Goal: Information Seeking & Learning: Learn about a topic

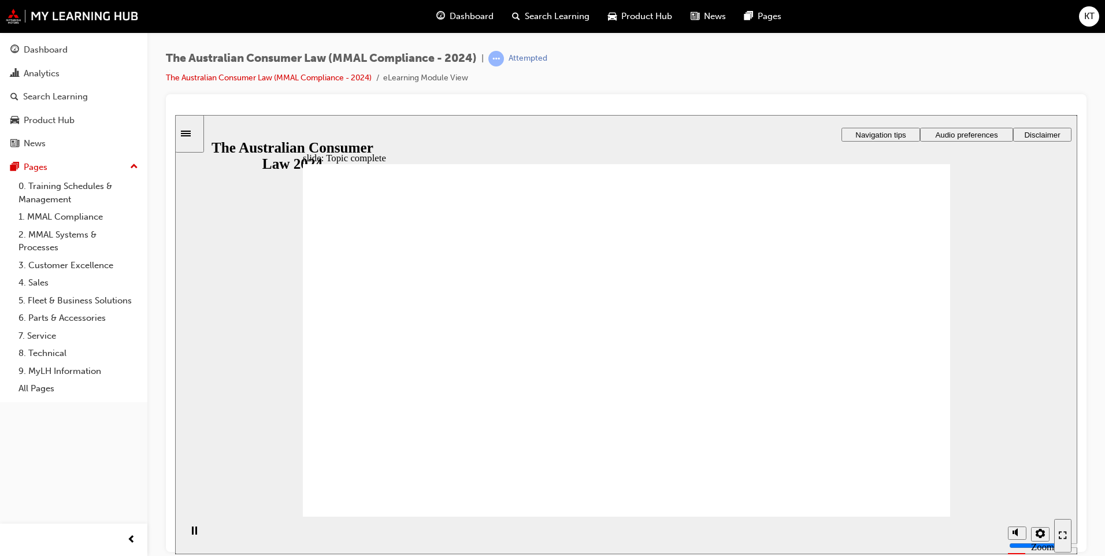
radio input "true"
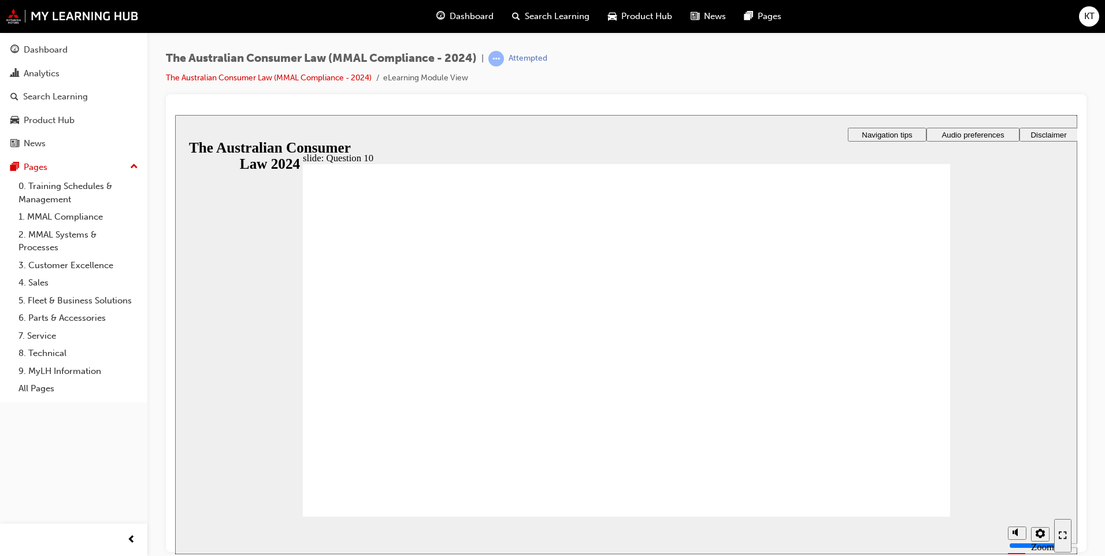
checkbox input "true"
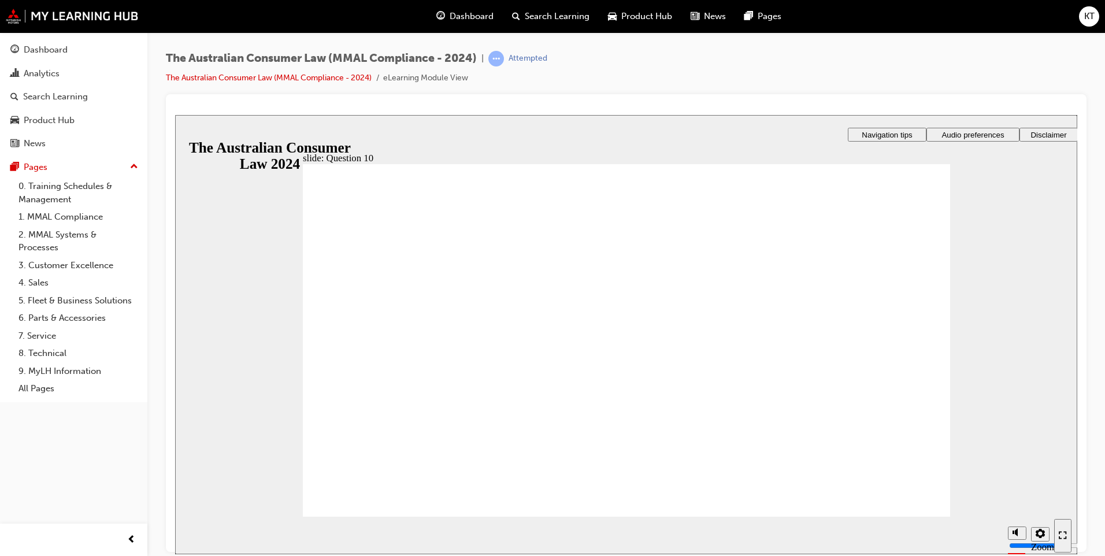
checkbox input "true"
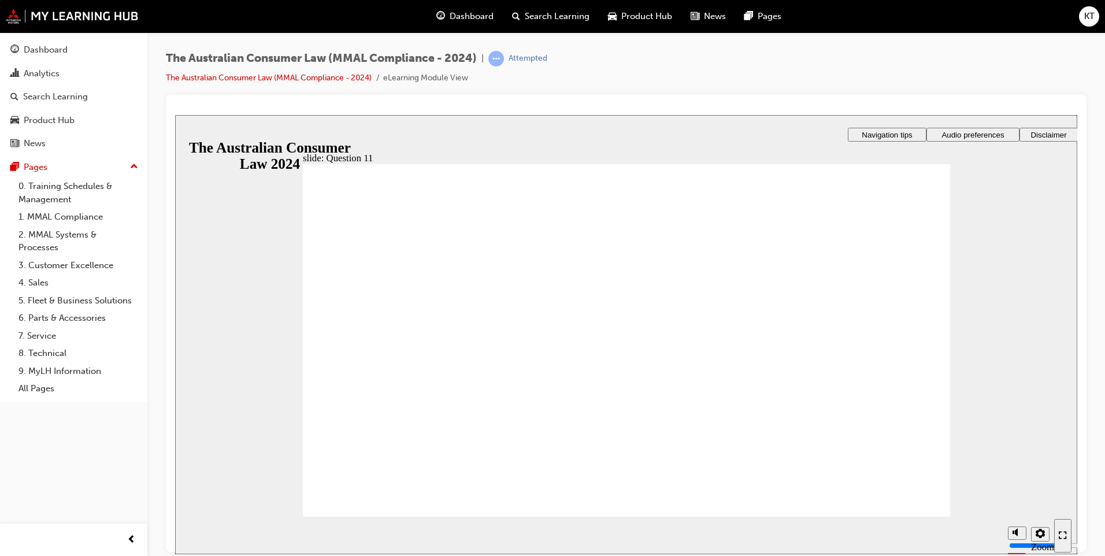
checkbox input "true"
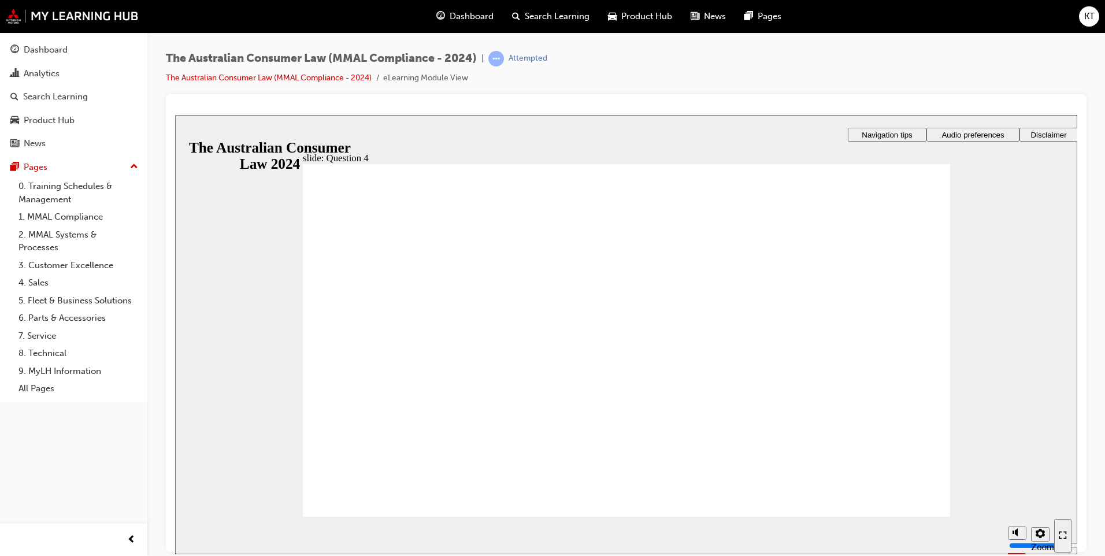
checkbox input "true"
drag, startPoint x: 461, startPoint y: 402, endPoint x: 416, endPoint y: 494, distance: 102.6
radio input "true"
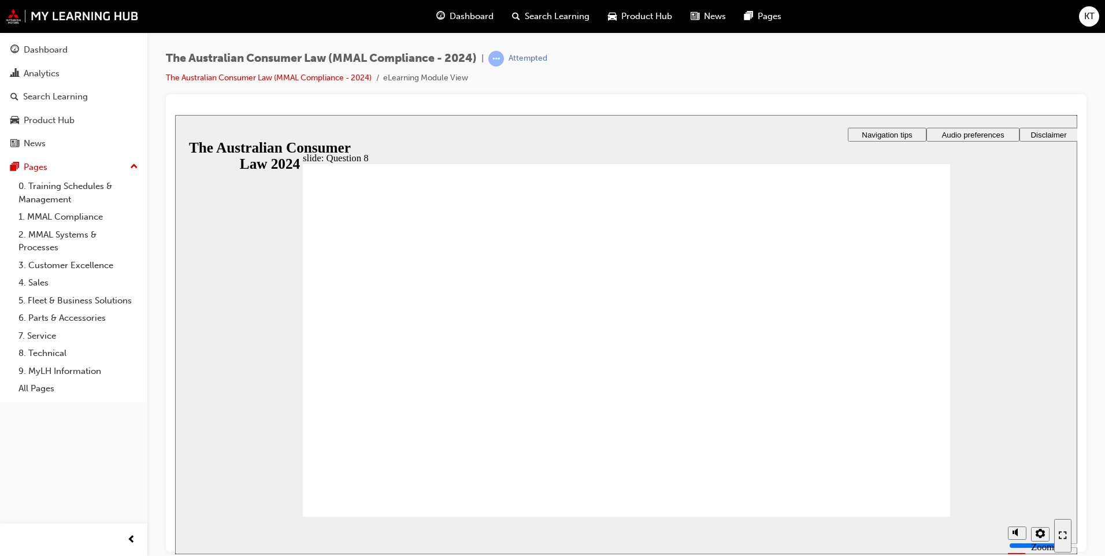
radio input "true"
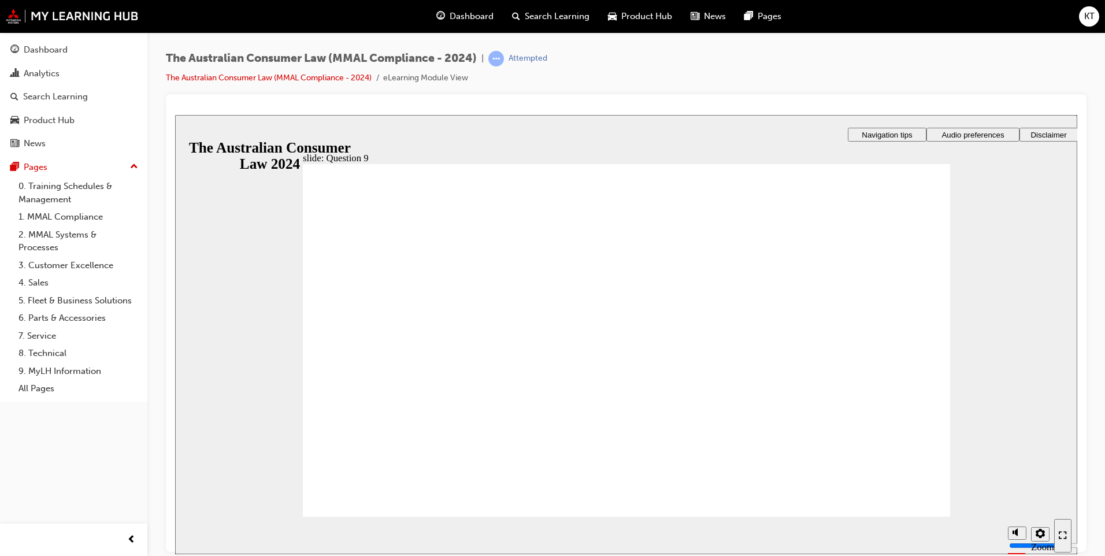
checkbox input "true"
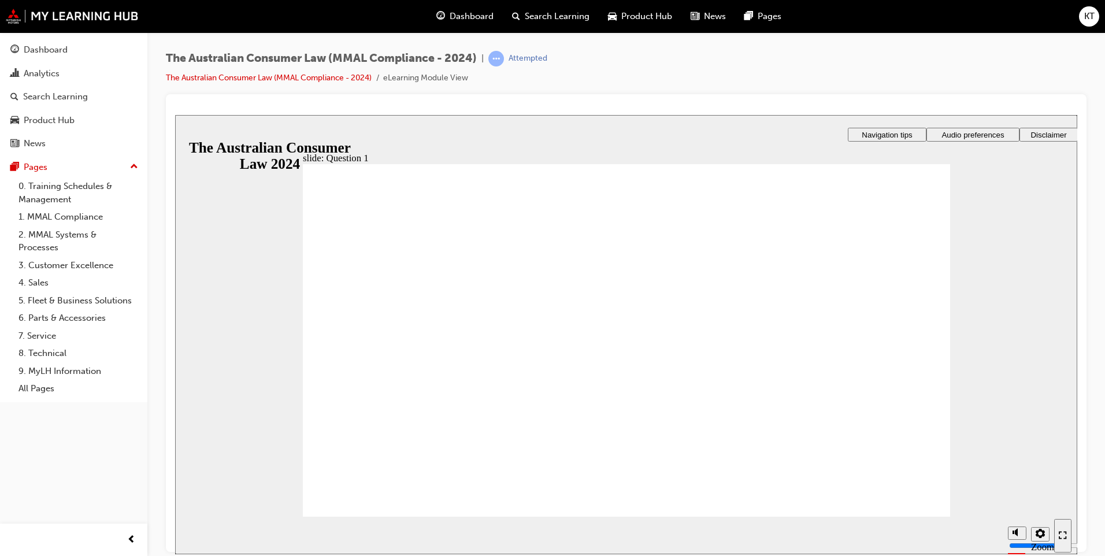
radio input "true"
checkbox input "true"
checkbox input "false"
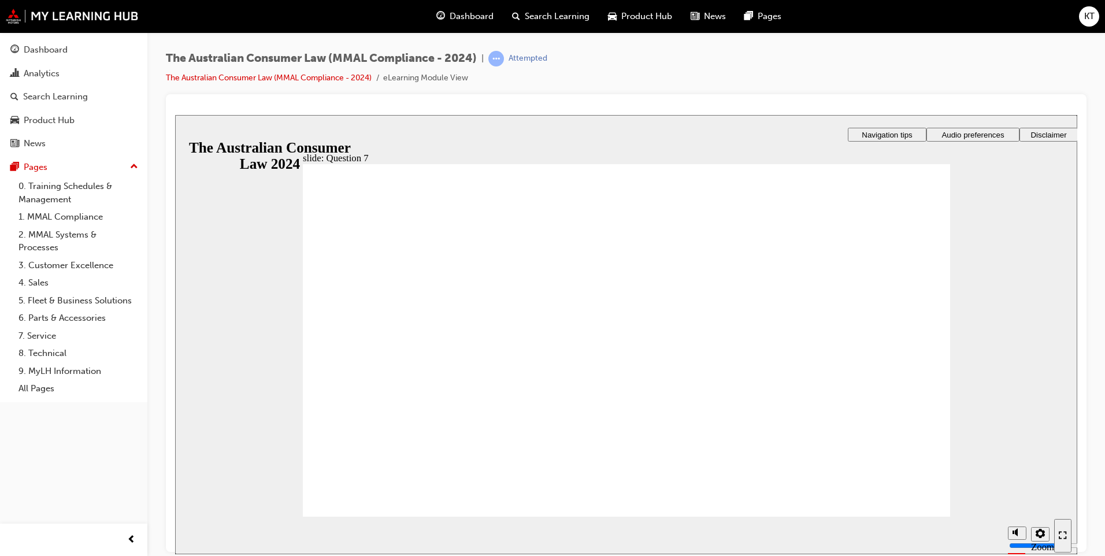
radio input "true"
drag, startPoint x: 425, startPoint y: 314, endPoint x: 421, endPoint y: 504, distance: 189.6
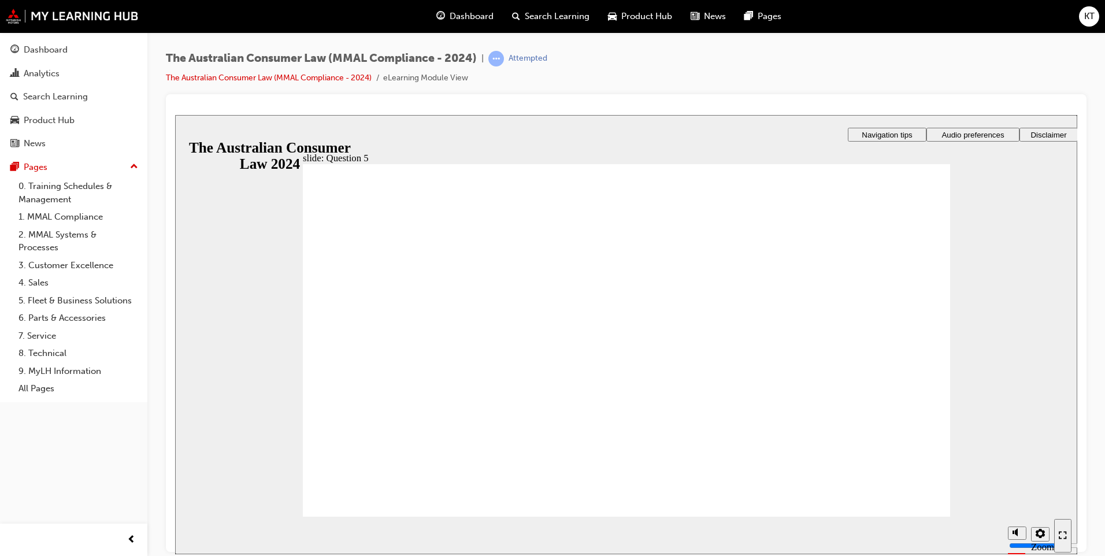
radio input "true"
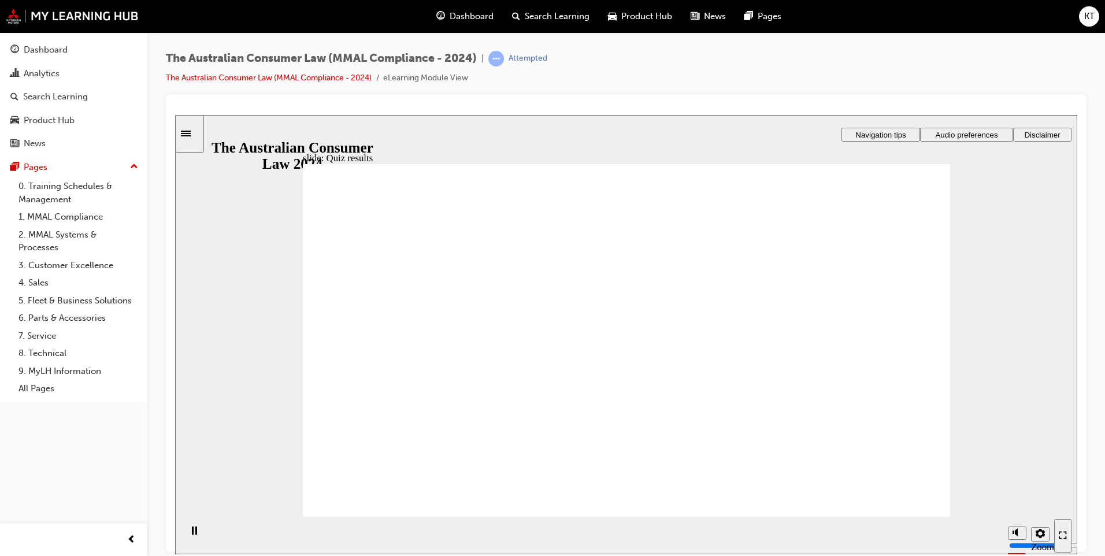
radio input "true"
checkbox input "true"
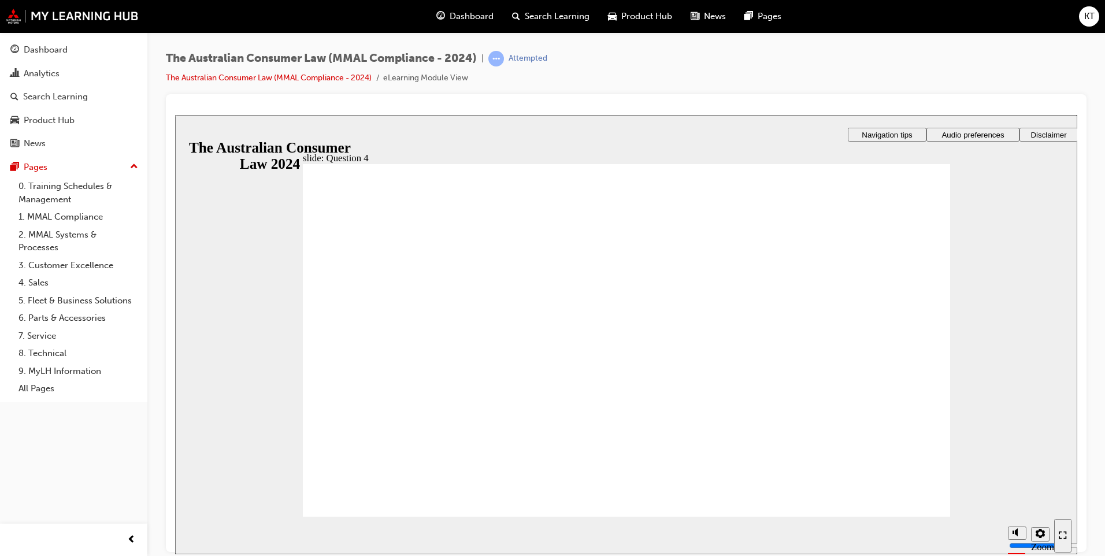
checkbox input "true"
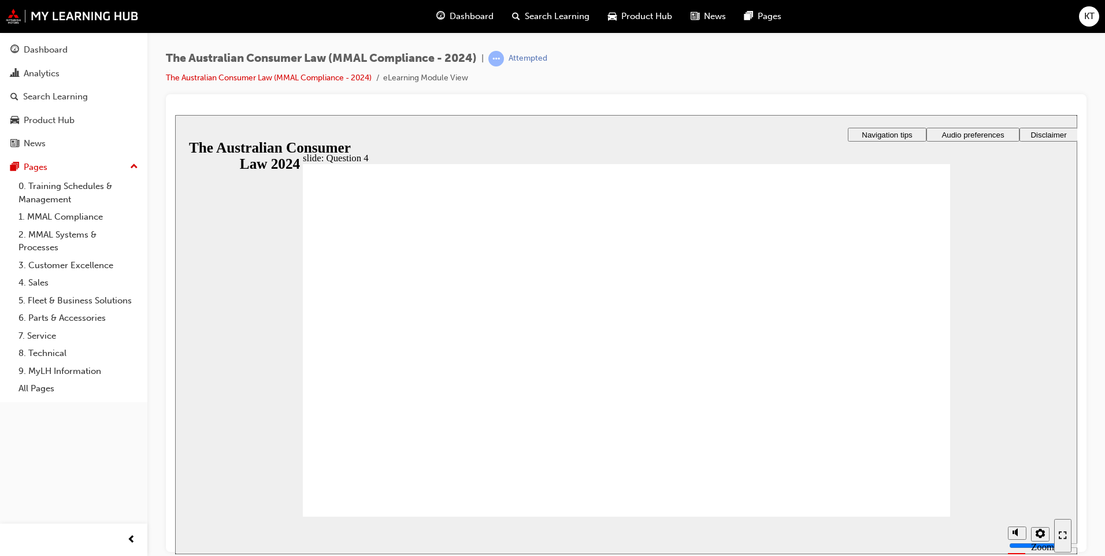
radio input "true"
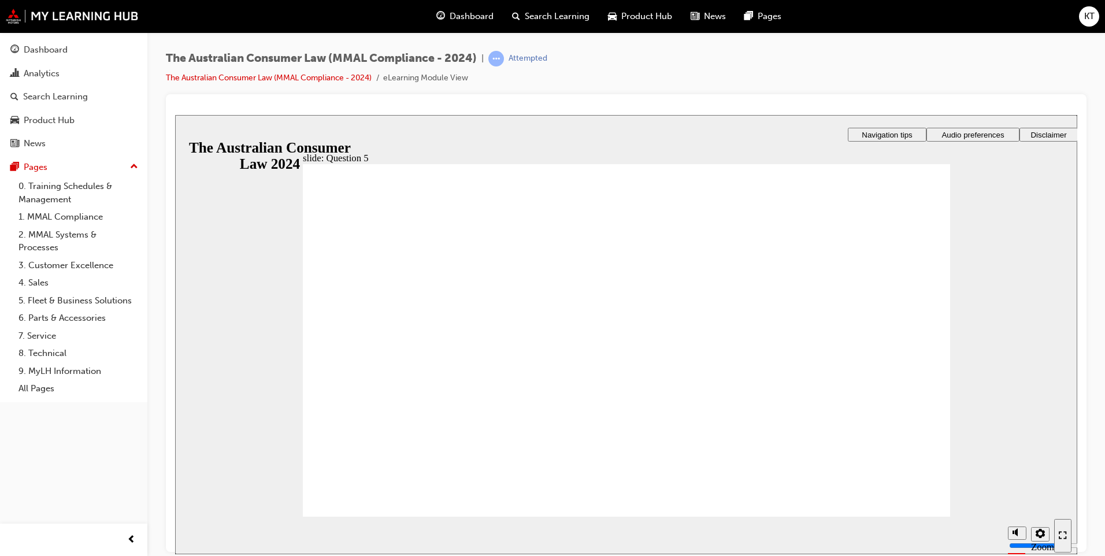
radio input "true"
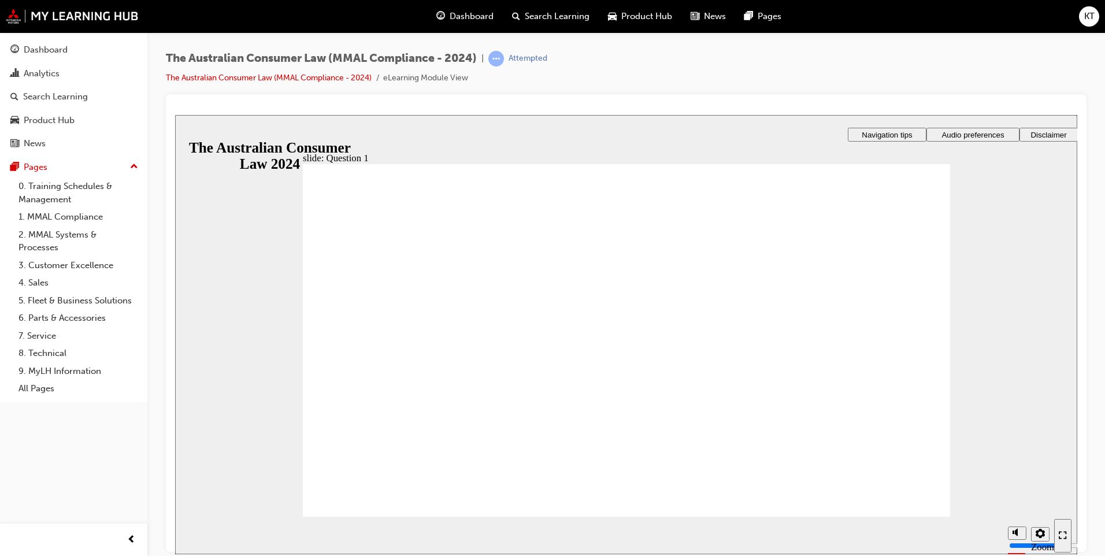
radio input "true"
checkbox input "true"
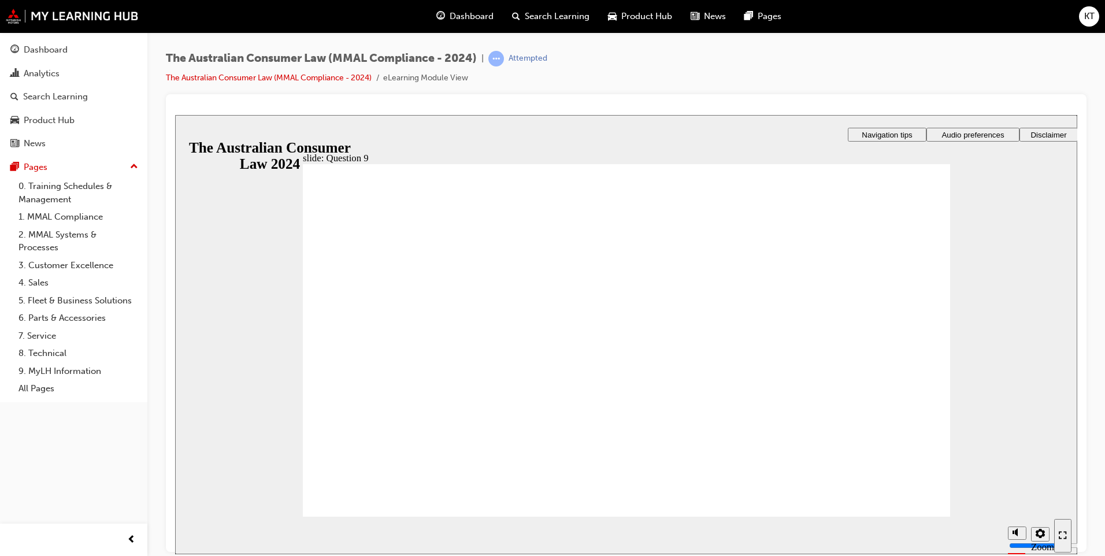
checkbox input "true"
radio input "true"
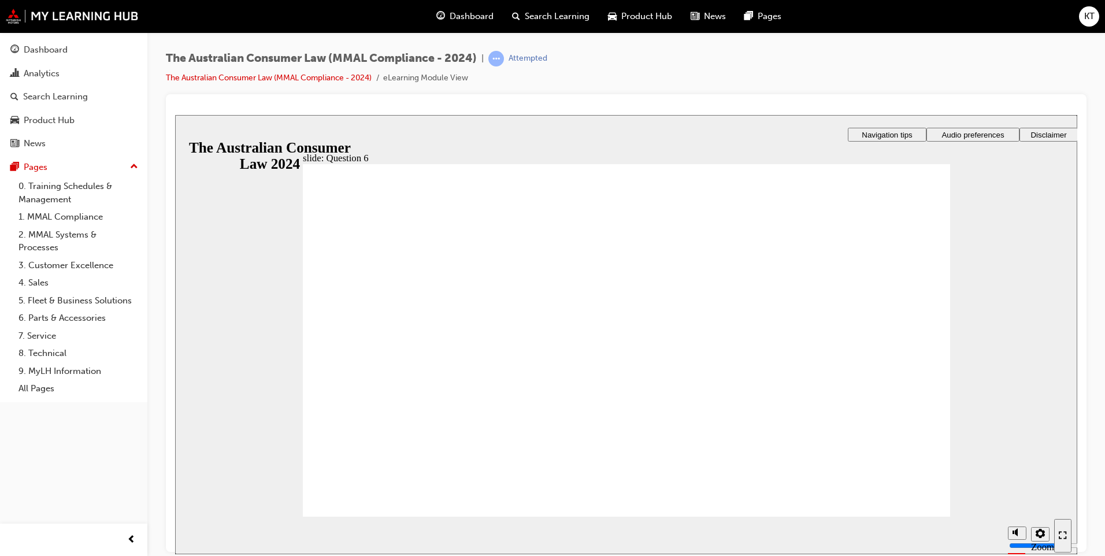
checkbox input "true"
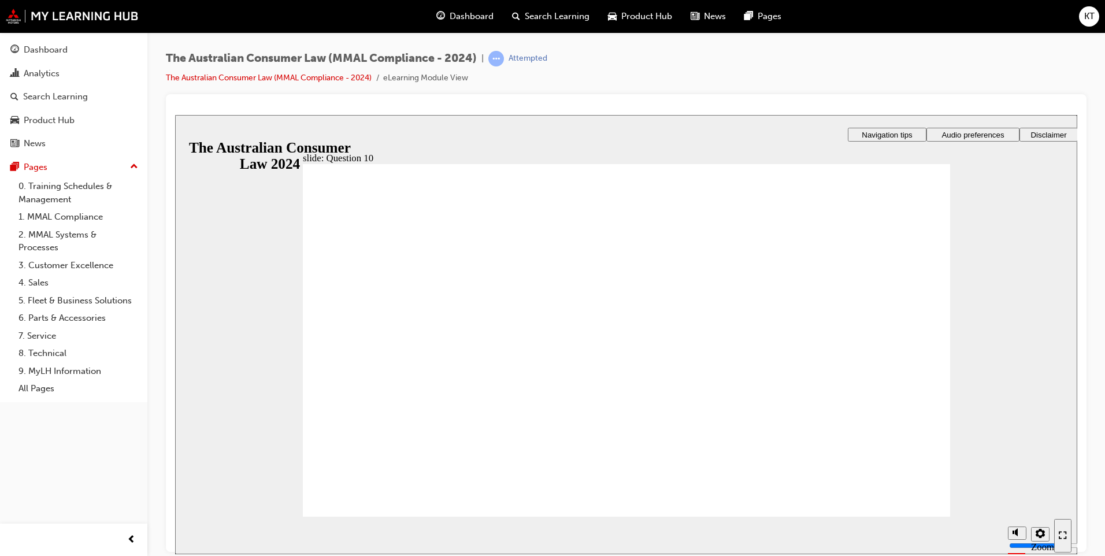
checkbox input "true"
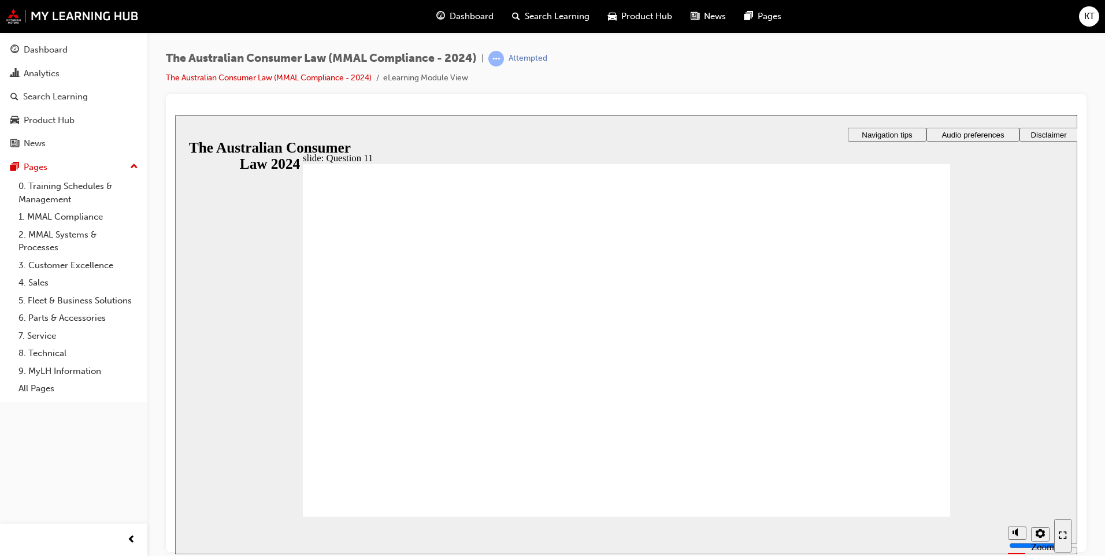
checkbox input "true"
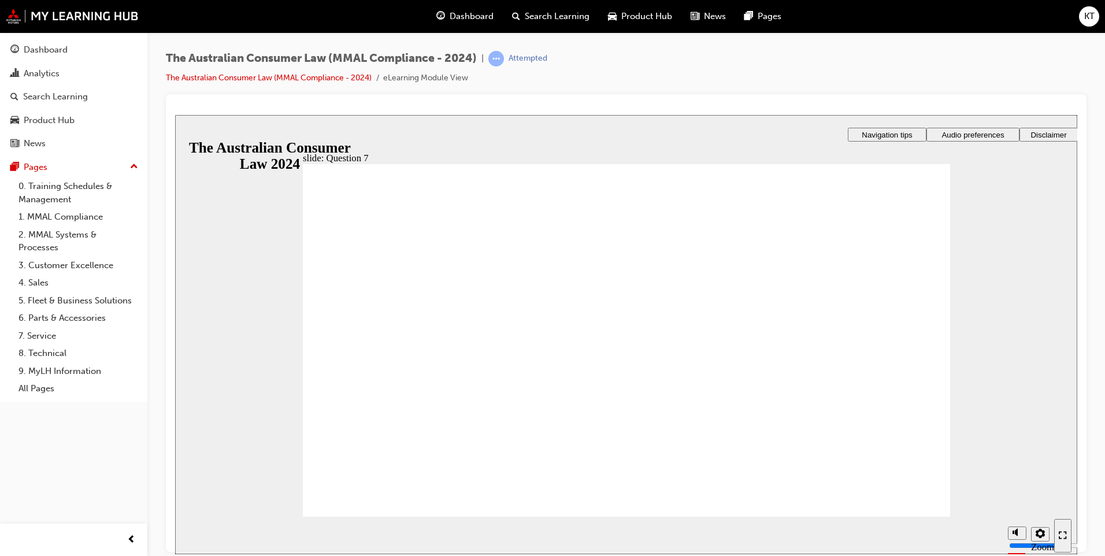
drag, startPoint x: 401, startPoint y: 321, endPoint x: 419, endPoint y: 489, distance: 168.5
